Goal: Check status: Check status

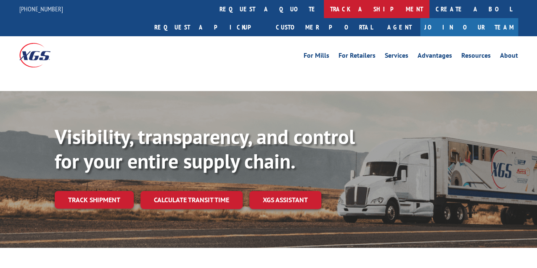
click at [324, 10] on link "track a shipment" at bounding box center [377, 9] width 106 height 18
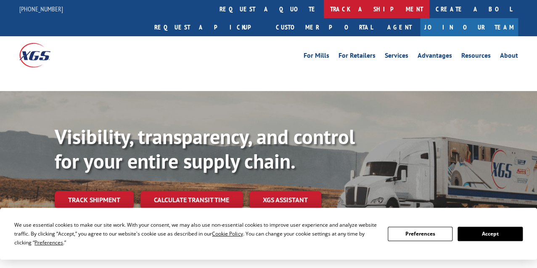
click at [324, 10] on link "track a shipment" at bounding box center [377, 9] width 106 height 18
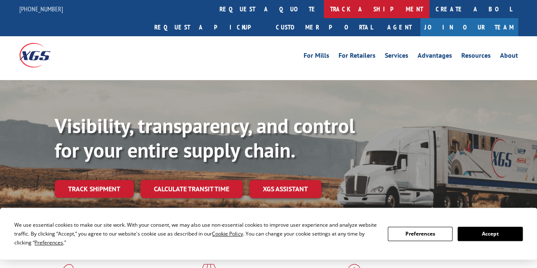
click at [324, 10] on link "track a shipment" at bounding box center [377, 9] width 106 height 18
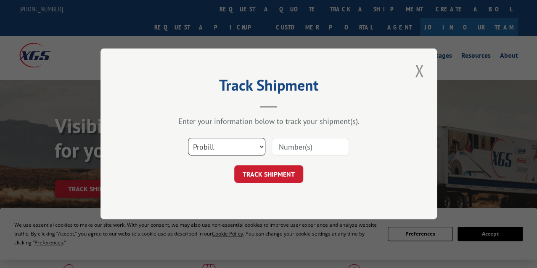
click at [257, 143] on select "Select category... Probill BOL PO" at bounding box center [226, 147] width 77 height 18
select select "bol"
click at [188, 138] on select "Select category... Probill BOL PO" at bounding box center [226, 147] width 77 height 18
click at [315, 149] on input at bounding box center [310, 147] width 77 height 18
paste input "2821970"
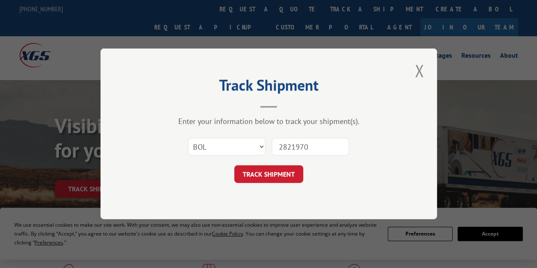
type input "2821970"
click at [277, 175] on button "TRACK SHIPMENT" at bounding box center [268, 174] width 69 height 18
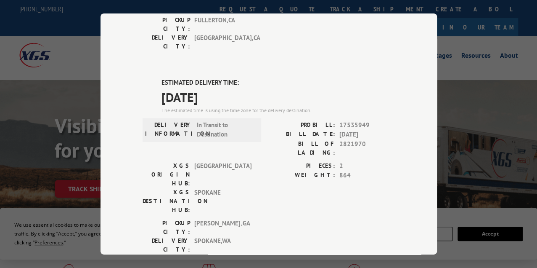
scroll to position [168, 0]
